Goal: Navigation & Orientation: Understand site structure

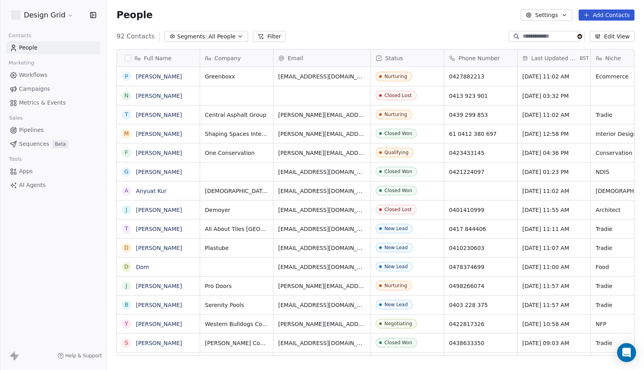
scroll to position [326, 537]
click at [82, 355] on span "Help & Support" at bounding box center [83, 356] width 36 height 6
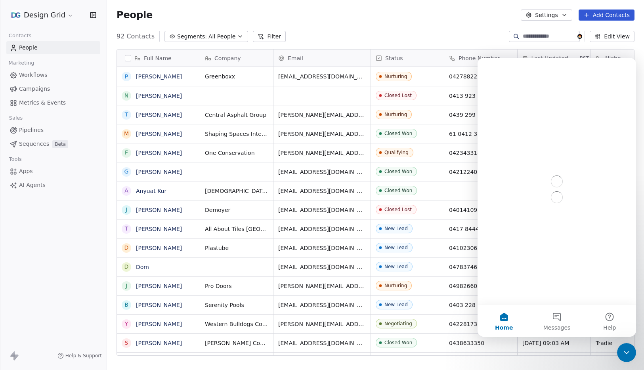
scroll to position [0, 0]
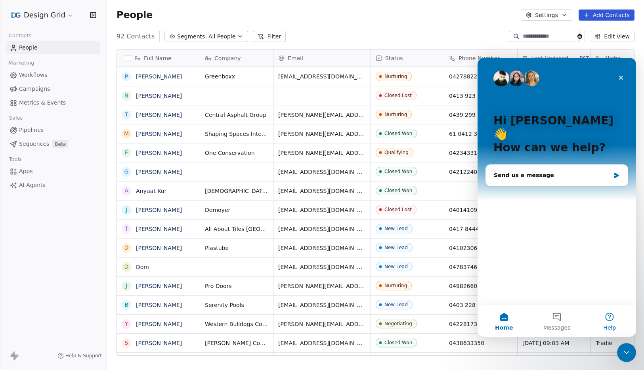
click at [610, 318] on button "Help" at bounding box center [609, 321] width 53 height 32
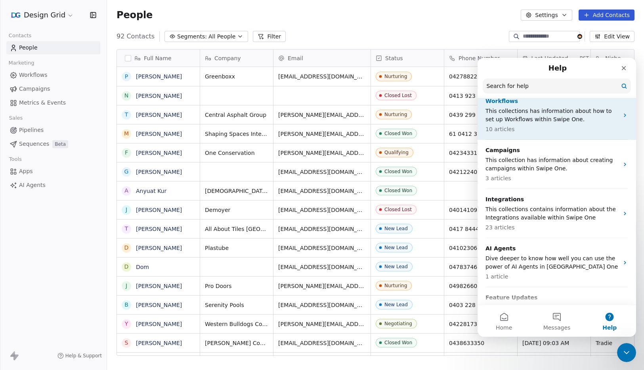
scroll to position [250, 0]
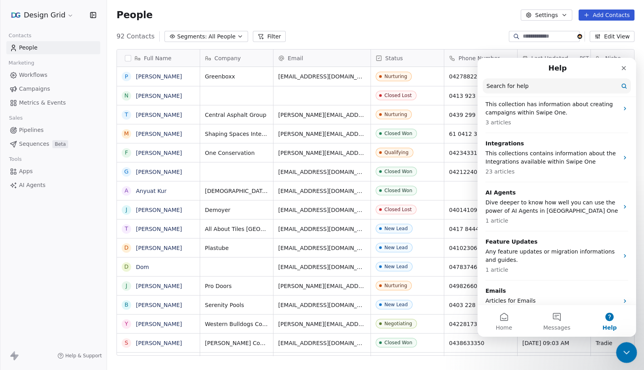
click at [626, 357] on div "Close Intercom Messenger" at bounding box center [625, 351] width 19 height 19
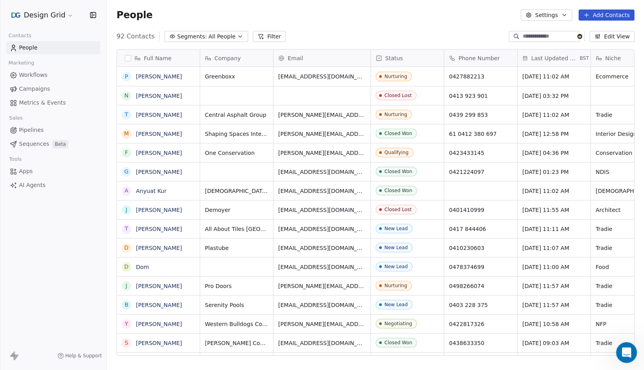
scroll to position [0, 0]
click at [28, 172] on span "Apps" at bounding box center [26, 171] width 14 height 8
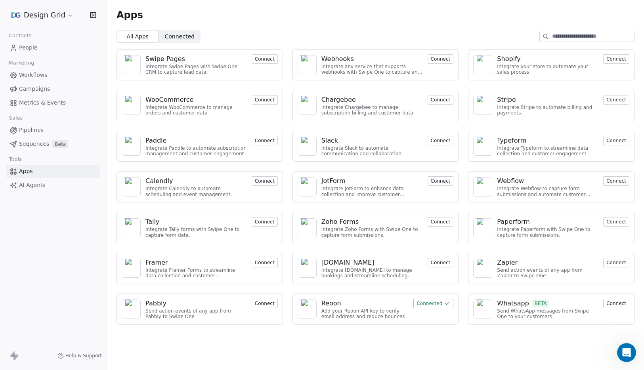
click at [189, 34] on span "Connected" at bounding box center [180, 36] width 30 height 8
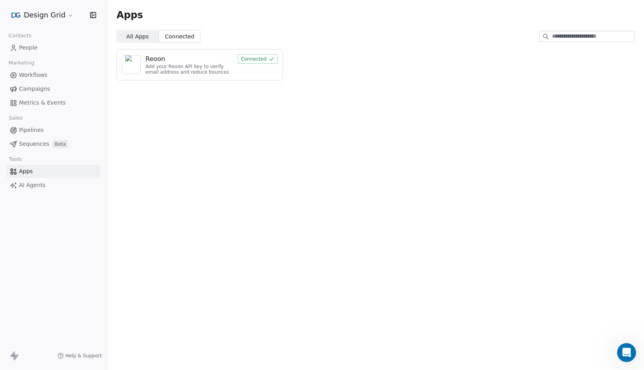
click at [146, 37] on span "All Apps" at bounding box center [137, 36] width 22 height 8
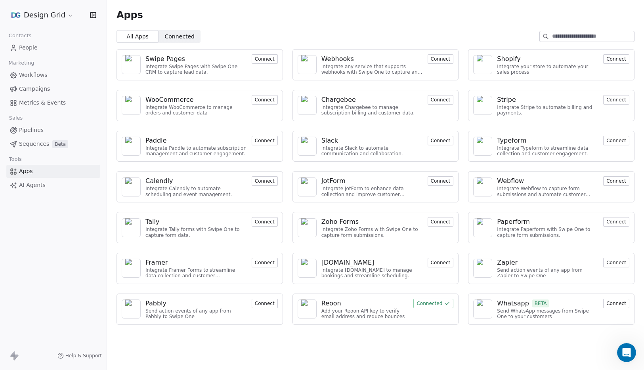
click at [33, 143] on span "Sequences" at bounding box center [34, 144] width 30 height 8
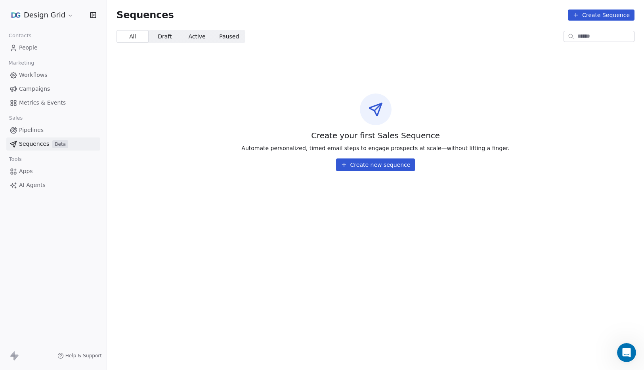
click at [34, 129] on span "Pipelines" at bounding box center [31, 130] width 25 height 8
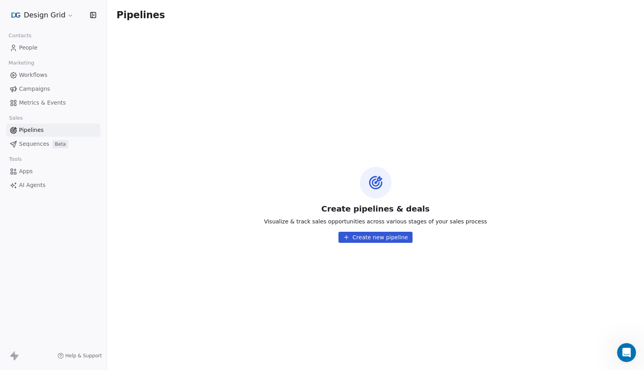
click at [29, 183] on span "AI Agents" at bounding box center [32, 185] width 27 height 8
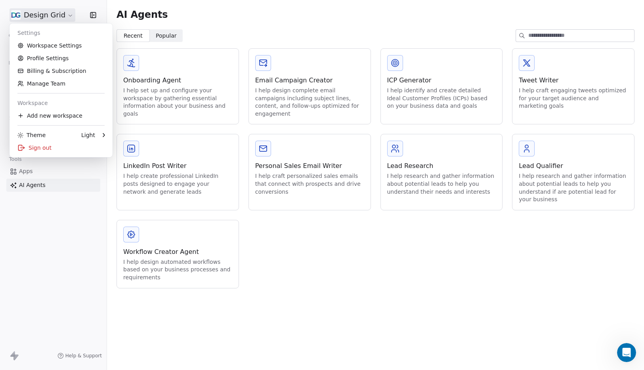
click at [38, 10] on html "Design Grid Contacts People Marketing Workflows Campaigns Metrics & Events Sale…" at bounding box center [322, 185] width 644 height 370
